Goal: Task Accomplishment & Management: Complete application form

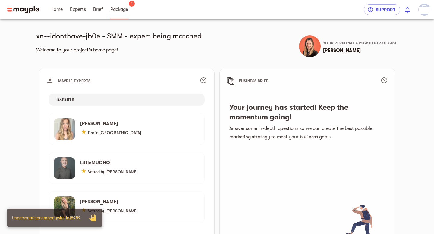
click at [123, 11] on span "Package" at bounding box center [119, 9] width 18 height 7
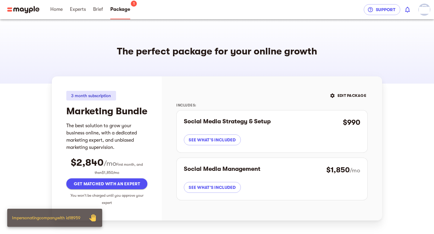
click at [422, 13] on img "button" at bounding box center [424, 10] width 12 height 12
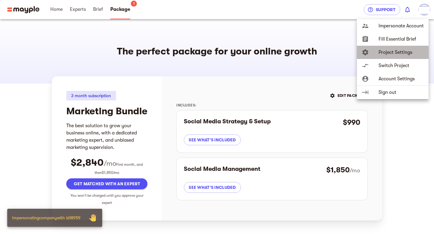
click at [394, 56] on li "settings Project Settings" at bounding box center [393, 52] width 72 height 13
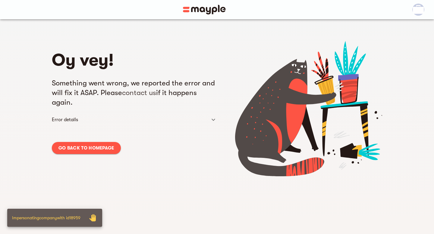
click at [88, 149] on span "Go back to homepage" at bounding box center [86, 148] width 56 height 7
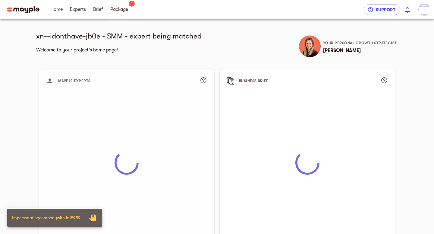
click at [126, 8] on span "Package" at bounding box center [119, 9] width 18 height 7
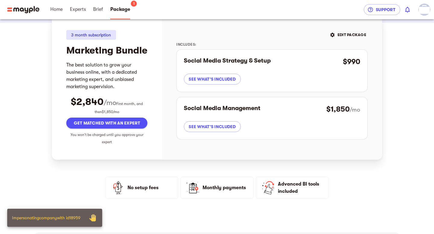
scroll to position [88, 0]
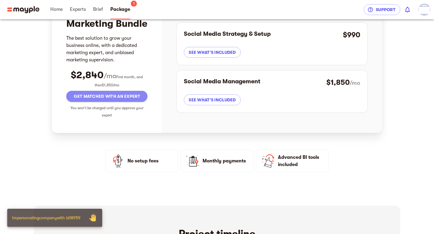
click at [106, 100] on span "Get matched with an expert" at bounding box center [106, 96] width 71 height 7
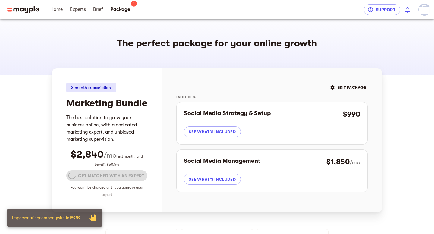
scroll to position [0, 0]
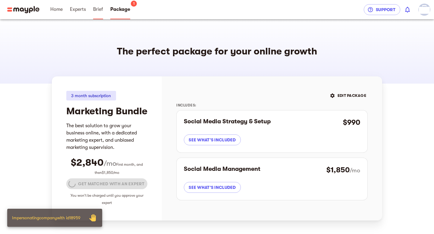
click at [96, 11] on span "Brief" at bounding box center [98, 9] width 10 height 7
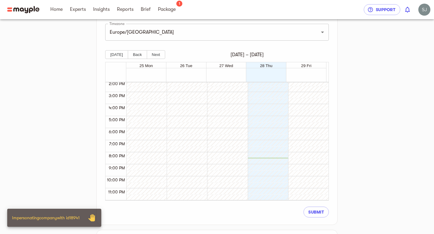
scroll to position [170, 0]
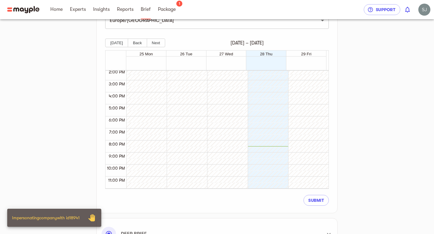
click at [143, 14] on link "Brief" at bounding box center [146, 9] width 10 height 19
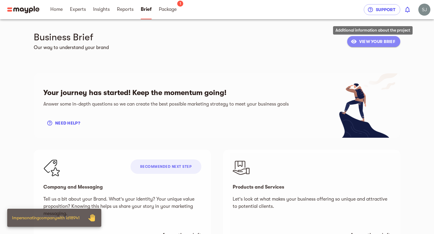
click at [391, 39] on span "VIEW YOUR BRIEF" at bounding box center [373, 41] width 43 height 7
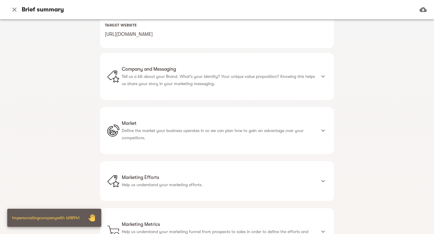
scroll to position [205, 0]
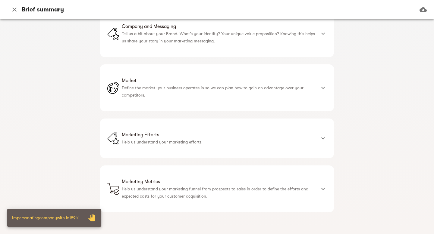
click at [245, 97] on p "Define the market your business operates in so we can plan how to gain an advan…" at bounding box center [219, 91] width 194 height 14
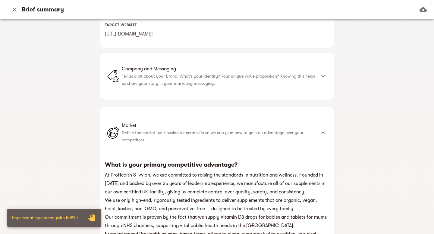
click at [244, 87] on p "Tell us a bit about your Brand. What's your identity? Your unique value proposi…" at bounding box center [219, 80] width 194 height 14
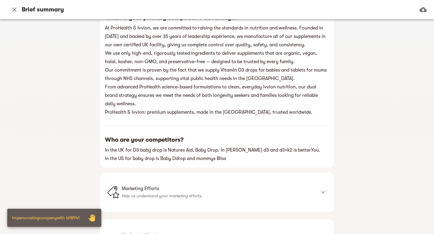
scroll to position [410, 0]
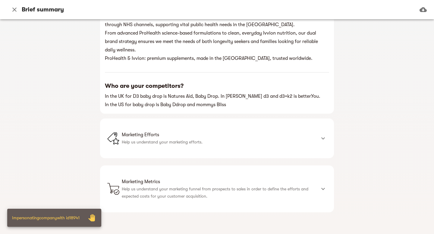
click at [211, 151] on div "Marketing Efforts Help us understand your marketing efforts." at bounding box center [217, 139] width 234 height 40
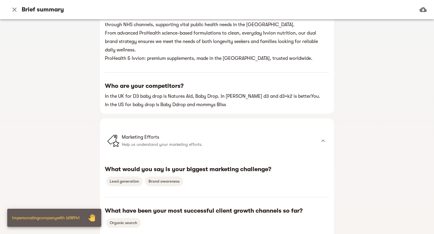
click at [210, 187] on div "Lead generation Brand awareness" at bounding box center [217, 182] width 224 height 12
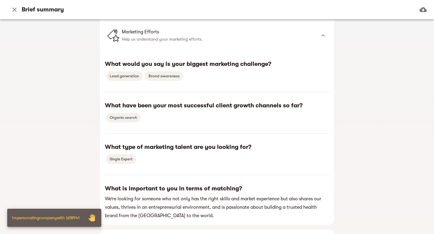
scroll to position [571, 0]
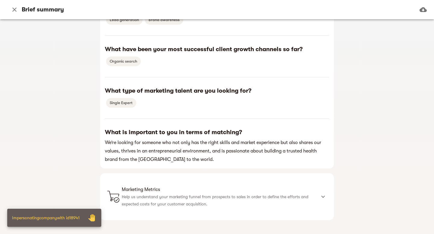
click at [204, 200] on p "Help us understand your marketing funnel from prospects to sales in order to de…" at bounding box center [219, 200] width 194 height 14
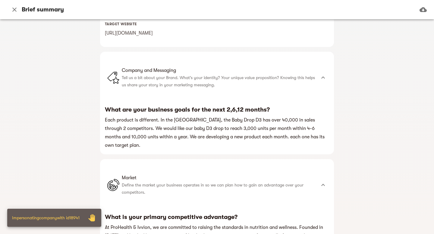
scroll to position [0, 0]
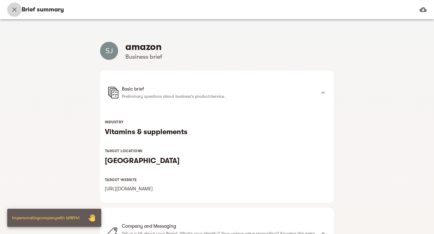
click at [15, 12] on icon "button" at bounding box center [14, 9] width 7 height 7
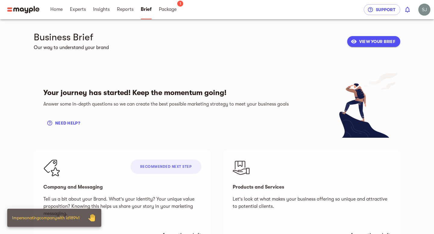
scroll to position [3, 0]
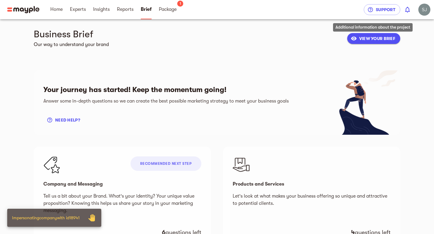
click at [392, 38] on span "VIEW YOUR BRIEF" at bounding box center [373, 38] width 43 height 7
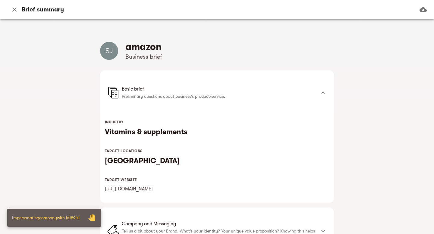
click at [15, 8] on icon "button" at bounding box center [14, 9] width 7 height 7
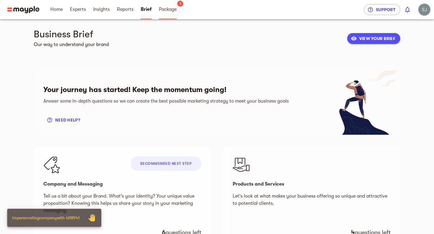
click at [158, 18] on span "Package 1" at bounding box center [167, 9] width 25 height 19
click at [161, 18] on link "Package" at bounding box center [168, 9] width 18 height 19
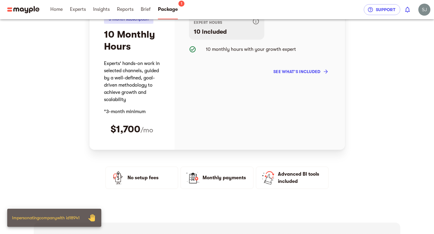
scroll to position [22, 0]
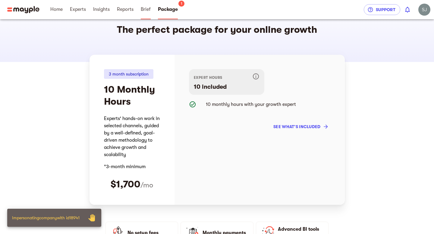
click at [146, 8] on span "Brief" at bounding box center [146, 9] width 10 height 7
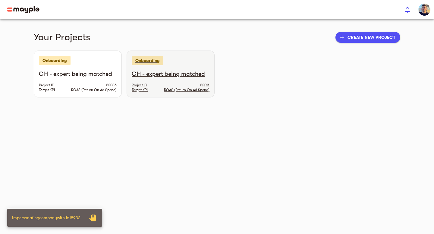
click at [166, 80] on div "GH - expert being matched Project ID 22011 Target KPI ROAS (Return On Ad Spend)" at bounding box center [170, 83] width 87 height 27
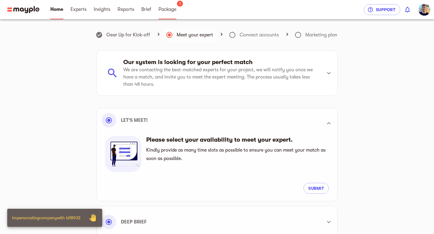
click at [165, 15] on link "Package" at bounding box center [167, 9] width 18 height 19
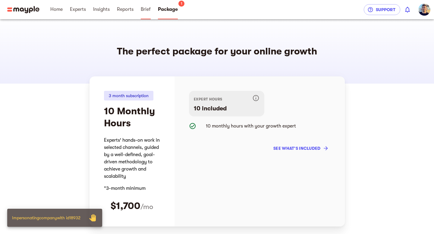
click at [147, 12] on span "Brief" at bounding box center [146, 9] width 10 height 7
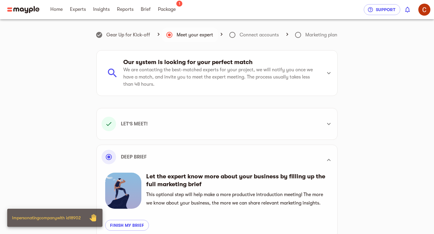
scroll to position [171, 0]
click at [147, 9] on span "Brief" at bounding box center [146, 9] width 10 height 7
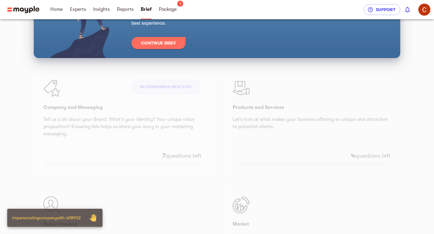
scroll to position [87, 0]
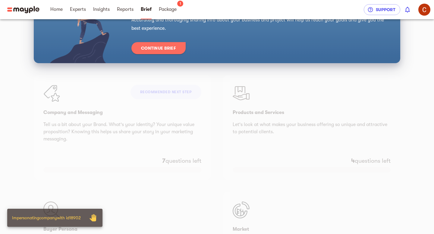
click at [163, 54] on div "Continue Brief" at bounding box center [158, 49] width 54 height 14
click at [163, 47] on span "Continue Brief" at bounding box center [158, 48] width 35 height 7
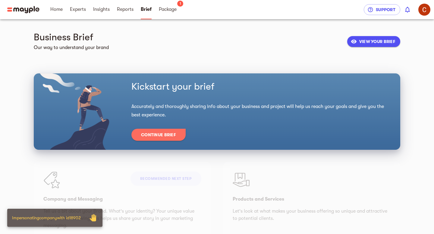
scroll to position [87, 0]
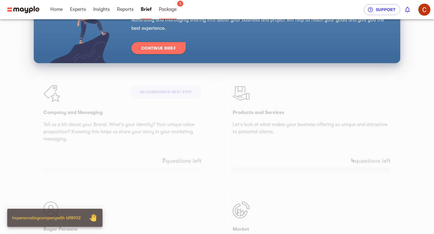
click at [175, 10] on span "Package" at bounding box center [168, 9] width 18 height 7
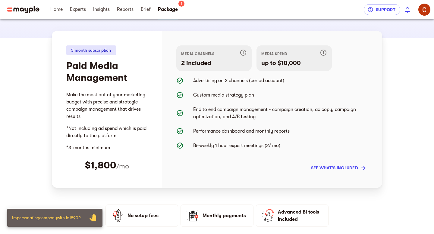
scroll to position [47, 0]
